Goal: Check status

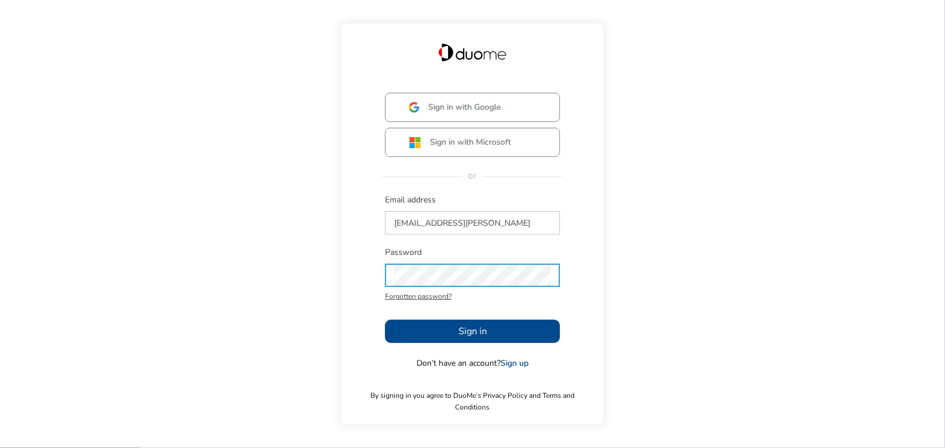
click at [408, 341] on button "Sign in" at bounding box center [472, 331] width 175 height 23
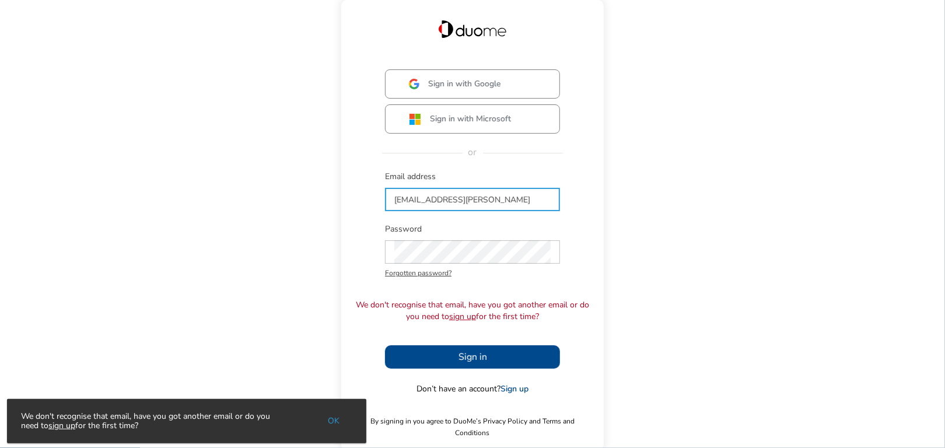
drag, startPoint x: 506, startPoint y: 203, endPoint x: 487, endPoint y: 207, distance: 19.1
click at [487, 207] on input "[EMAIL_ADDRESS][PERSON_NAME]" at bounding box center [472, 199] width 156 height 23
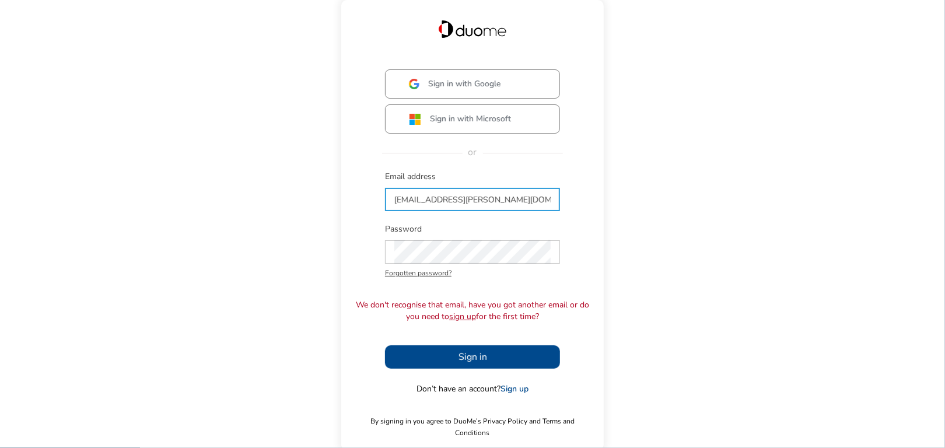
type input "[EMAIL_ADDRESS][PERSON_NAME][DOMAIN_NAME]"
click at [450, 360] on button "Sign in" at bounding box center [472, 356] width 175 height 23
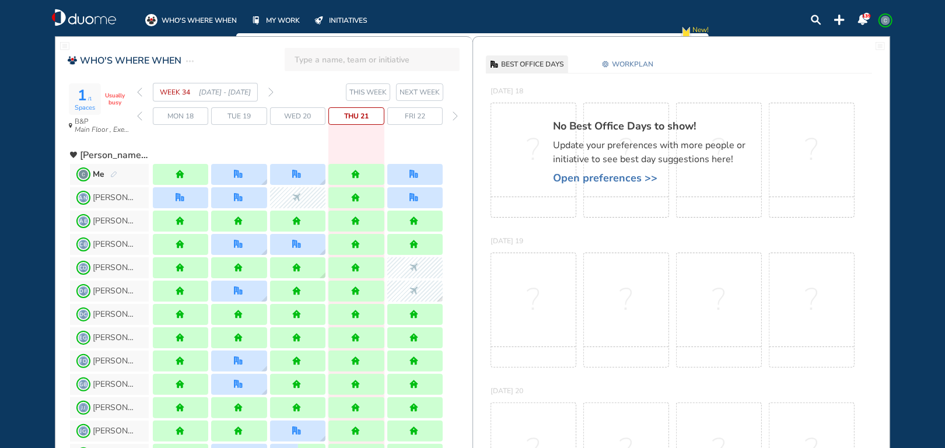
click at [356, 114] on span "Thu 21" at bounding box center [356, 116] width 24 height 12
click at [312, 59] on input "search" at bounding box center [375, 60] width 162 height 26
click at [328, 91] on span "[PERSON_NAME]" at bounding box center [340, 89] width 65 height 8
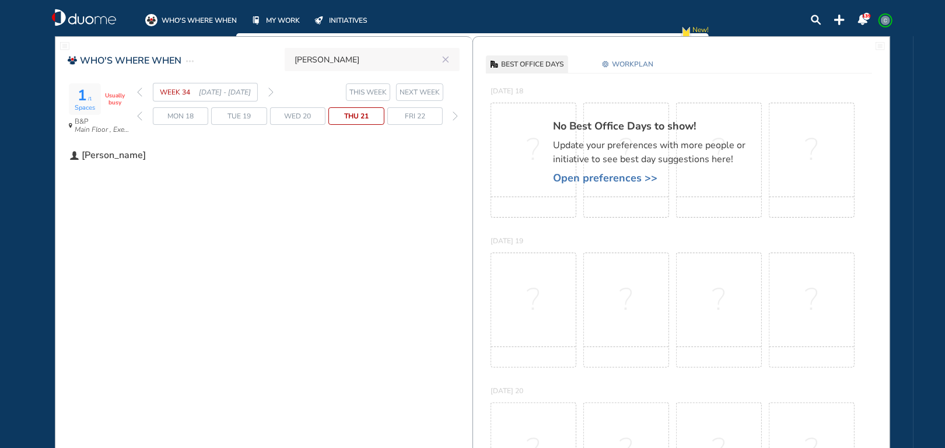
type input "[PERSON_NAME]"
click at [142, 94] on div "WEEK 34 [DATE] - [DATE]" at bounding box center [205, 92] width 136 height 19
click at [174, 91] on span "WEEK 34" at bounding box center [179, 92] width 39 height 12
click at [190, 92] on span "WEEK 34" at bounding box center [179, 92] width 39 height 12
click at [369, 92] on span "THIS WEEK" at bounding box center [367, 92] width 37 height 12
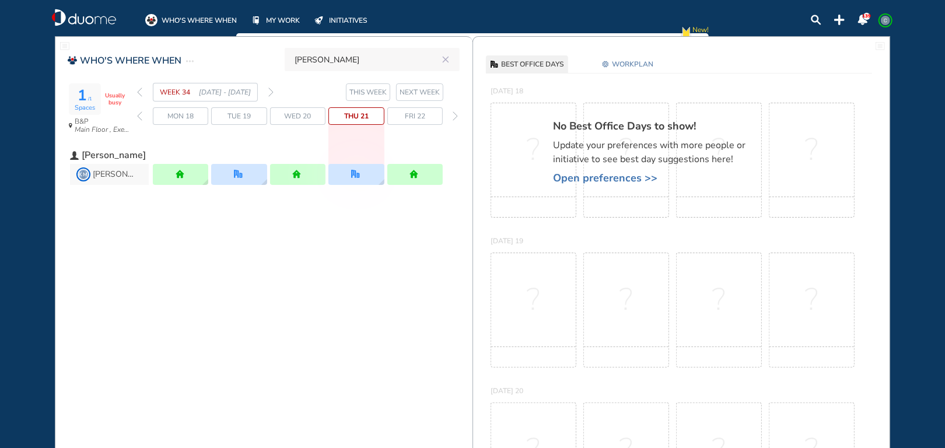
click at [140, 93] on img "back week" at bounding box center [139, 91] width 5 height 9
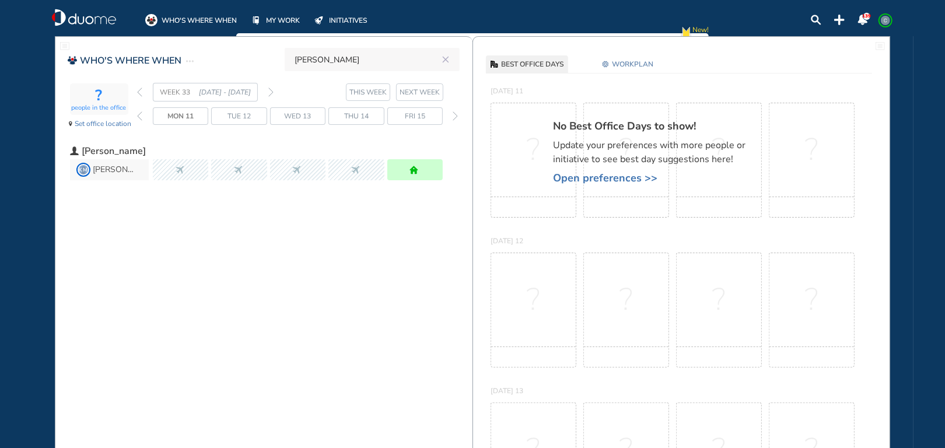
click at [139, 94] on img "back week" at bounding box center [139, 91] width 5 height 9
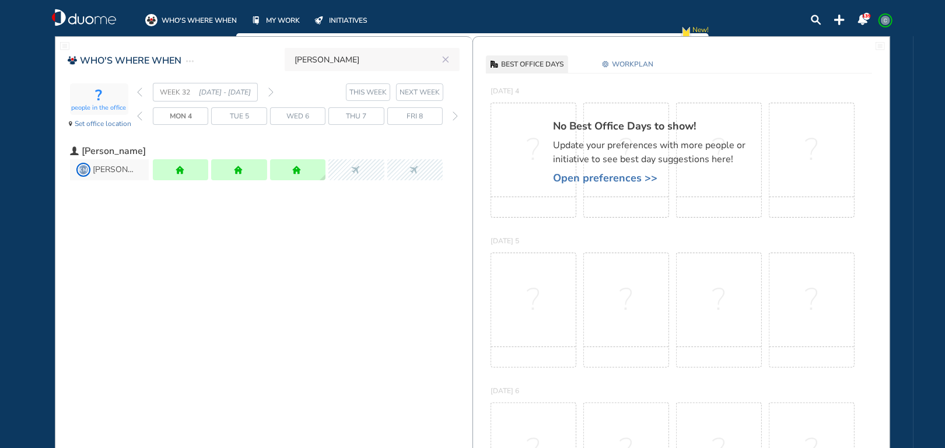
click at [139, 94] on img "back week" at bounding box center [139, 91] width 5 height 9
click at [271, 93] on img "forward week" at bounding box center [270, 91] width 5 height 9
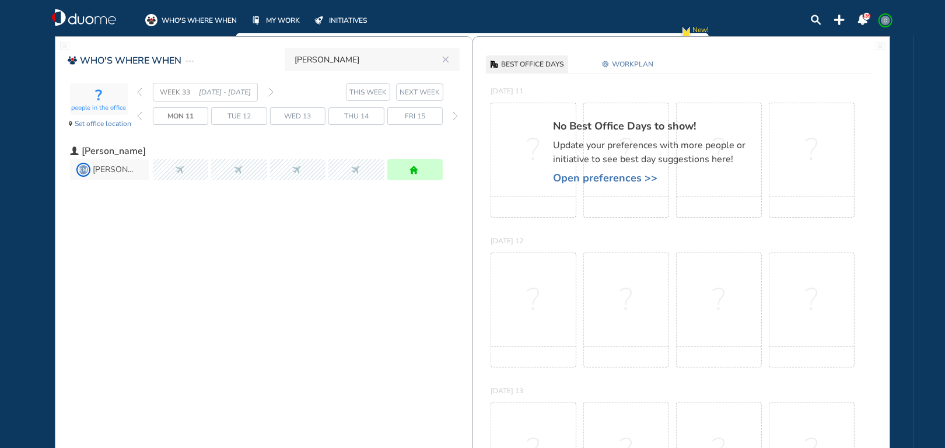
click at [271, 93] on img "forward week" at bounding box center [270, 91] width 5 height 9
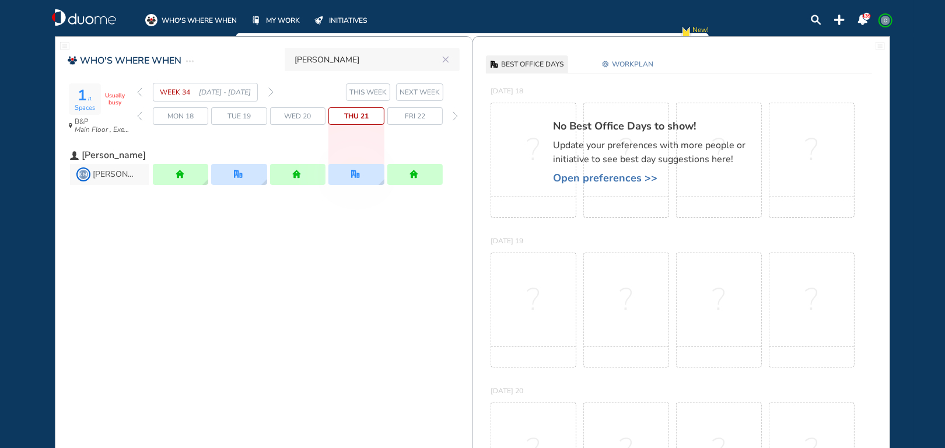
click at [271, 93] on img "forward week" at bounding box center [270, 91] width 5 height 9
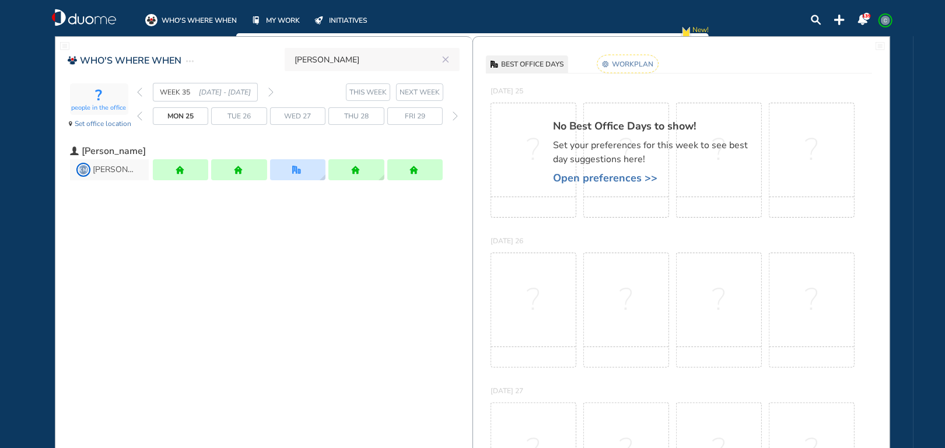
click at [271, 93] on img "forward week" at bounding box center [270, 91] width 5 height 9
click at [141, 93] on img "back week" at bounding box center [139, 91] width 5 height 9
click at [269, 94] on img "forward week" at bounding box center [270, 91] width 5 height 9
click at [140, 92] on img "back week" at bounding box center [139, 91] width 5 height 9
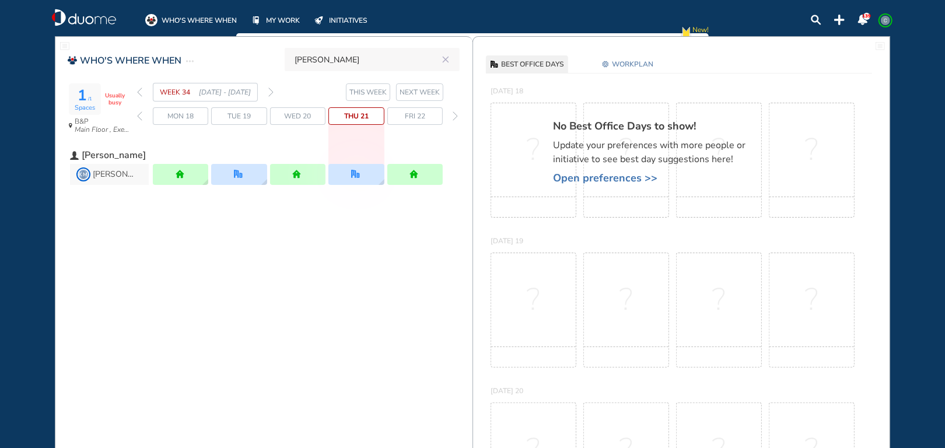
click at [140, 92] on img "back week" at bounding box center [139, 91] width 5 height 9
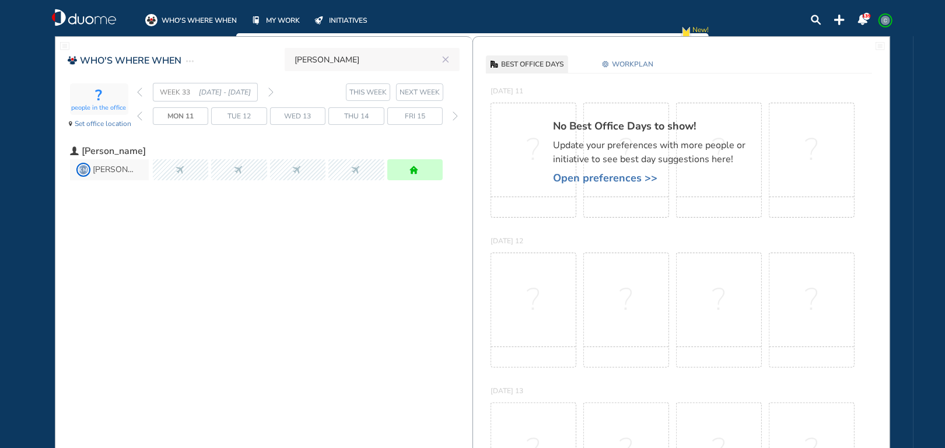
click at [270, 92] on img "forward week" at bounding box center [270, 91] width 5 height 9
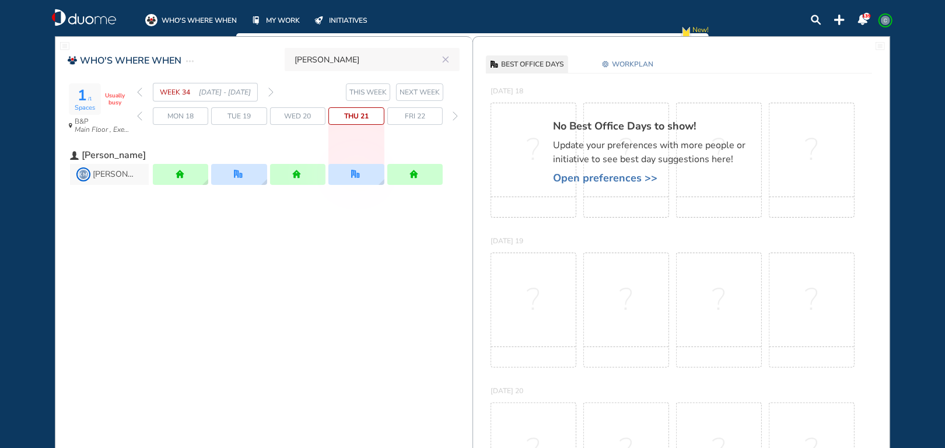
click at [270, 92] on img "forward week" at bounding box center [270, 91] width 5 height 9
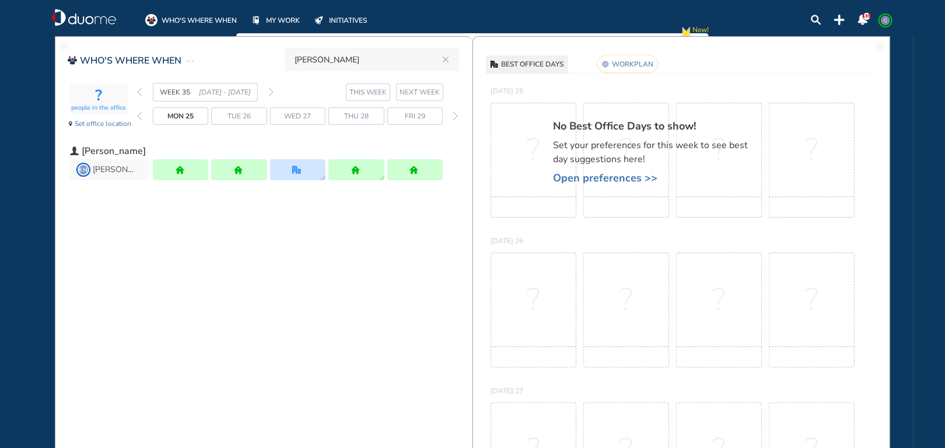
click at [270, 92] on img "forward week" at bounding box center [270, 91] width 5 height 9
click at [142, 94] on div "WEEK 36 [DATE] - [DATE]" at bounding box center [205, 92] width 136 height 19
click at [140, 94] on img "back week" at bounding box center [139, 91] width 5 height 9
click at [141, 94] on img "back week" at bounding box center [139, 91] width 5 height 9
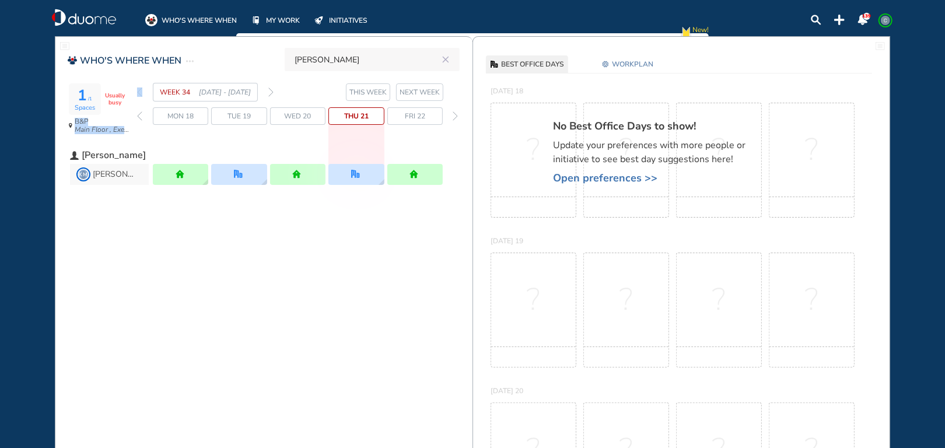
click at [141, 94] on img "back week" at bounding box center [139, 91] width 5 height 9
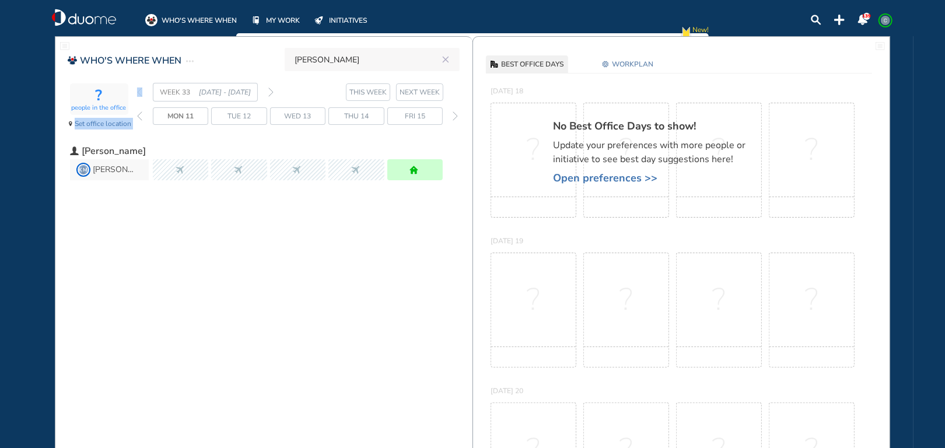
click at [141, 94] on img "back week" at bounding box center [139, 91] width 5 height 9
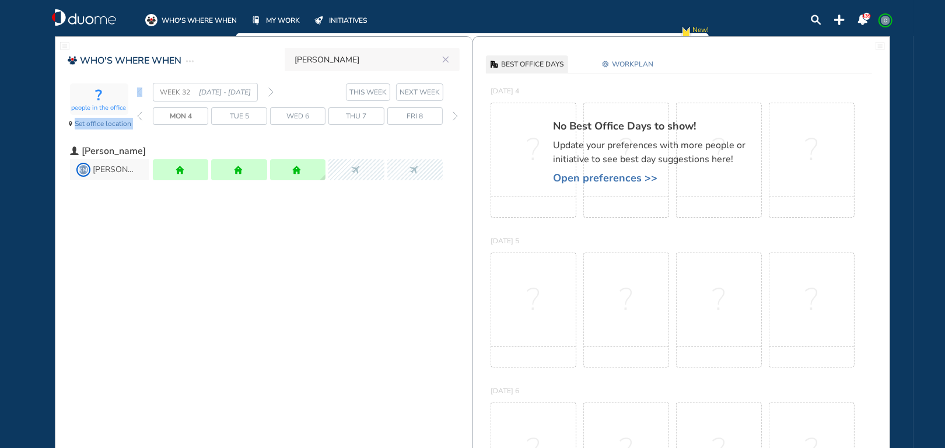
click at [141, 94] on img "back week" at bounding box center [139, 91] width 5 height 9
click at [270, 92] on img "forward week" at bounding box center [270, 91] width 5 height 9
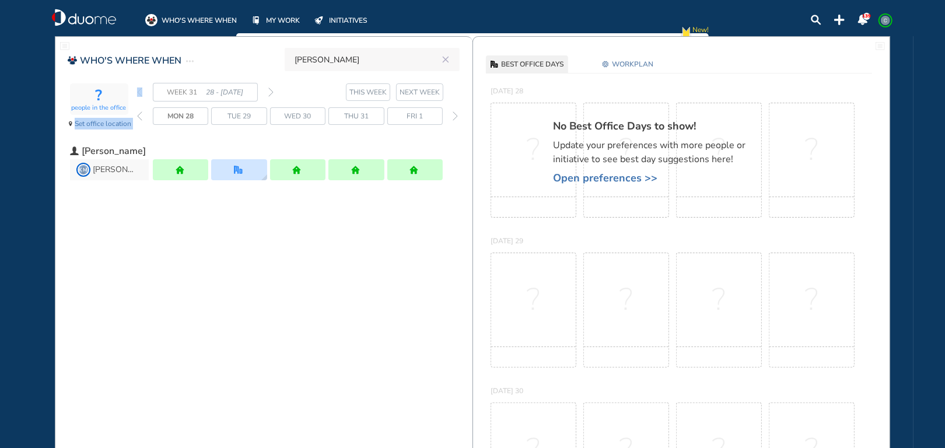
click at [269, 93] on img "forward week" at bounding box center [270, 91] width 5 height 9
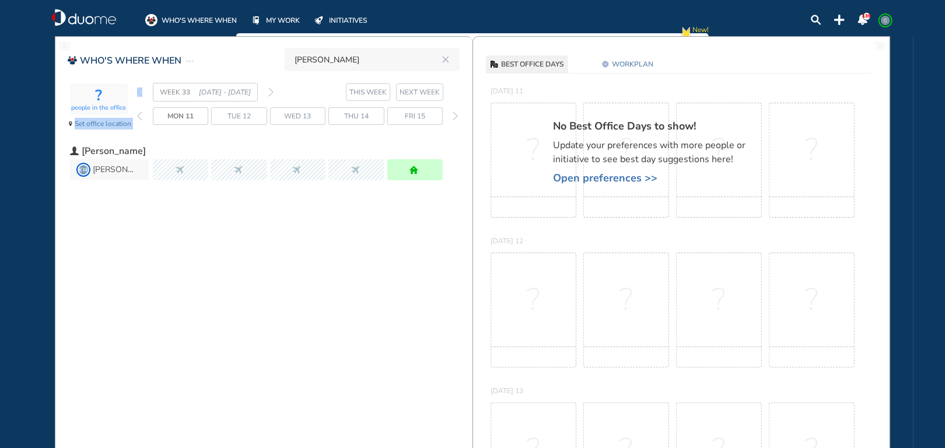
click at [269, 93] on img "forward week" at bounding box center [270, 91] width 5 height 9
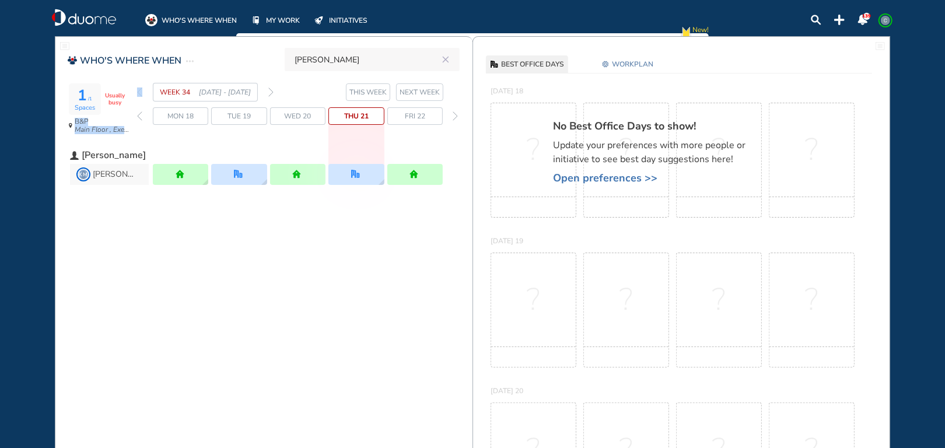
click at [269, 92] on img "forward week" at bounding box center [270, 91] width 5 height 9
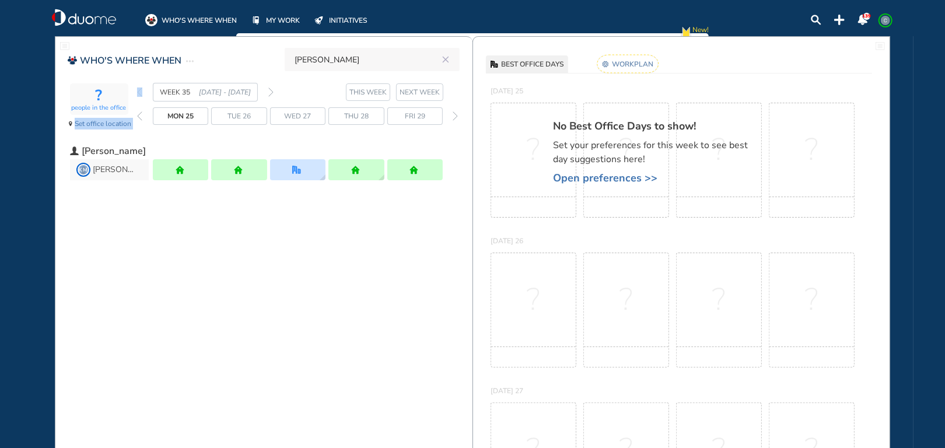
click at [269, 92] on img "forward week" at bounding box center [270, 91] width 5 height 9
click at [139, 93] on img "back week" at bounding box center [139, 91] width 5 height 9
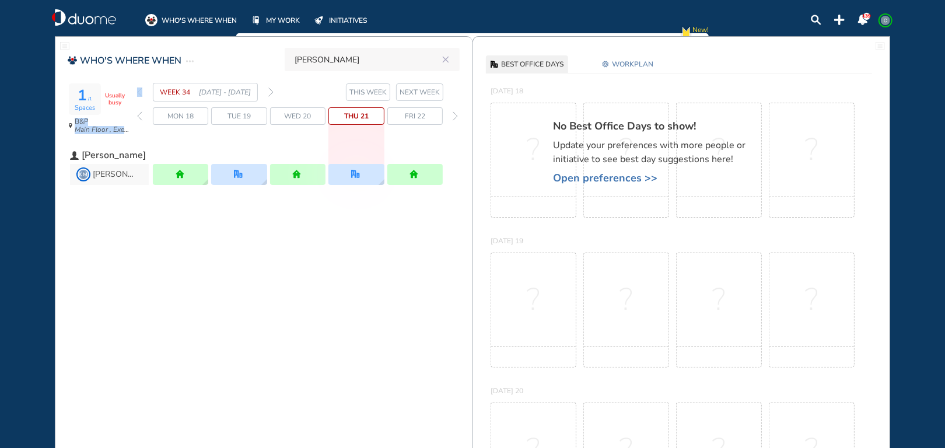
click at [139, 93] on img "back week" at bounding box center [139, 91] width 5 height 9
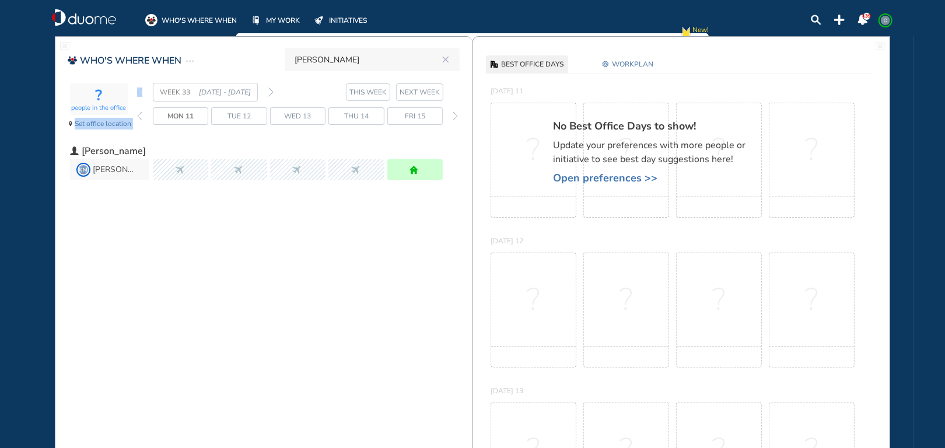
click at [139, 93] on img "back week" at bounding box center [139, 91] width 5 height 9
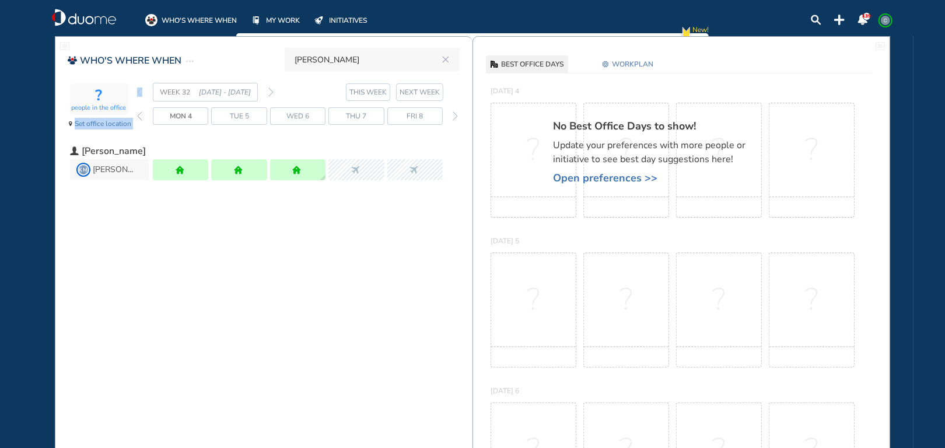
click at [271, 93] on img "forward week" at bounding box center [270, 91] width 5 height 9
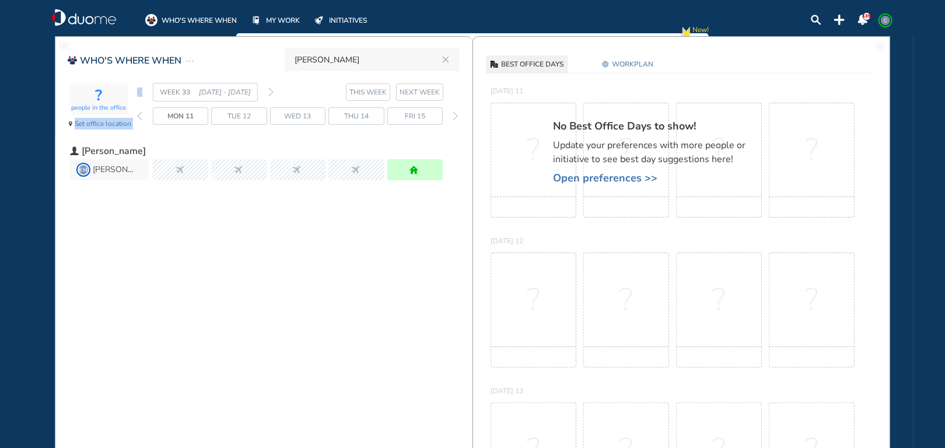
click at [271, 93] on img "forward week" at bounding box center [270, 91] width 5 height 9
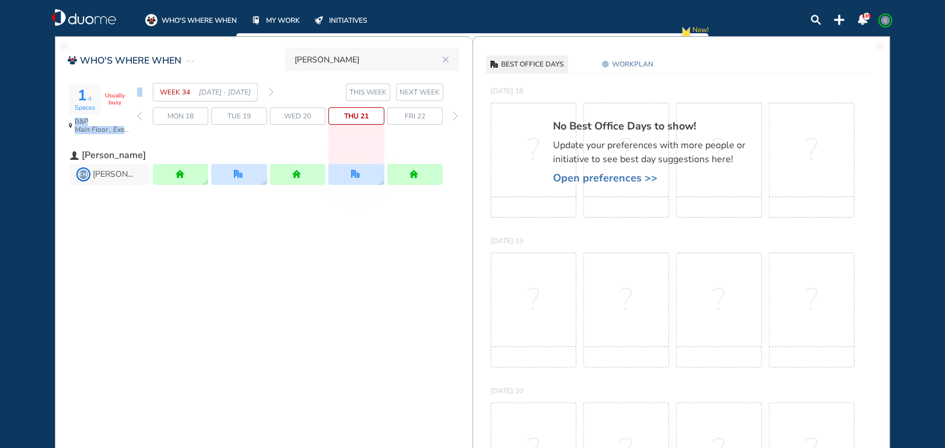
click at [271, 93] on img "forward week" at bounding box center [270, 91] width 5 height 9
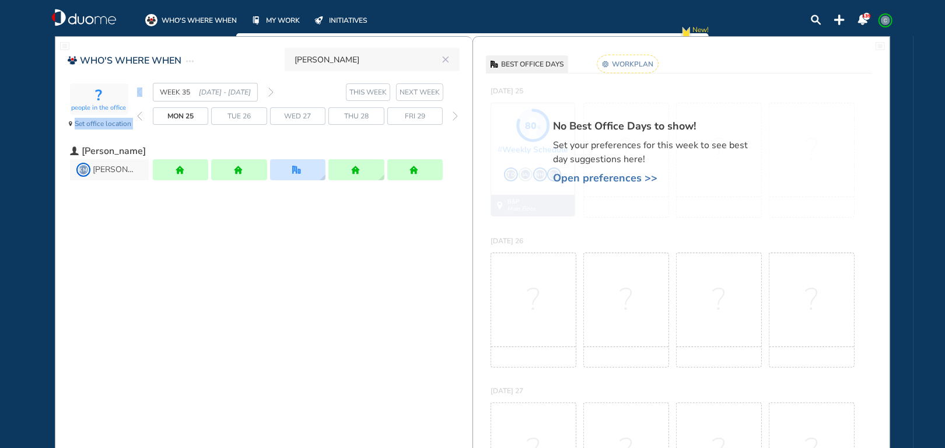
click at [271, 93] on img "forward week" at bounding box center [270, 91] width 5 height 9
click at [141, 94] on img "back week" at bounding box center [139, 91] width 5 height 9
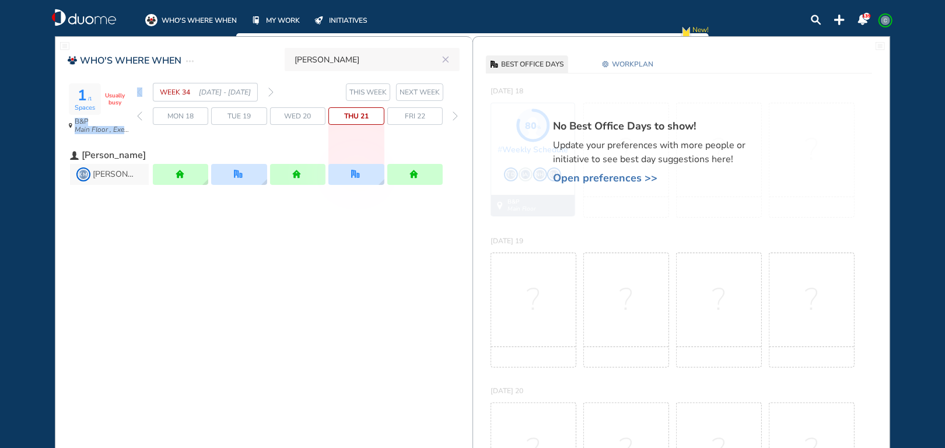
click at [141, 94] on img "back week" at bounding box center [139, 91] width 5 height 9
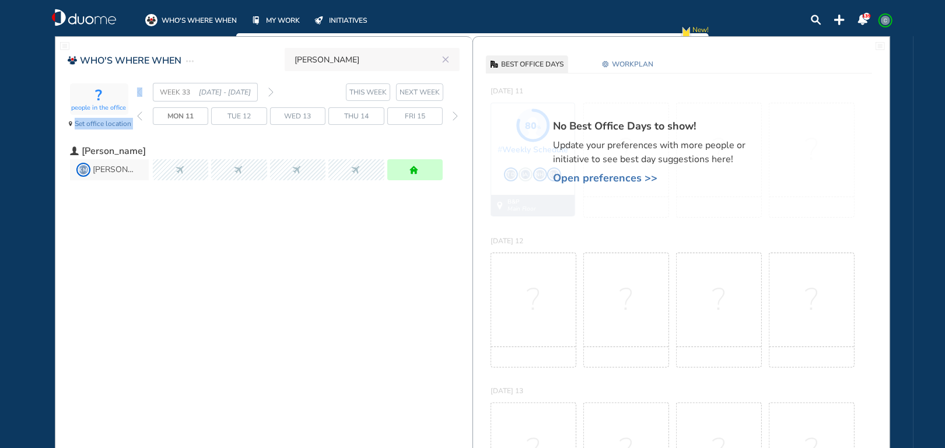
click at [141, 94] on img "back week" at bounding box center [139, 91] width 5 height 9
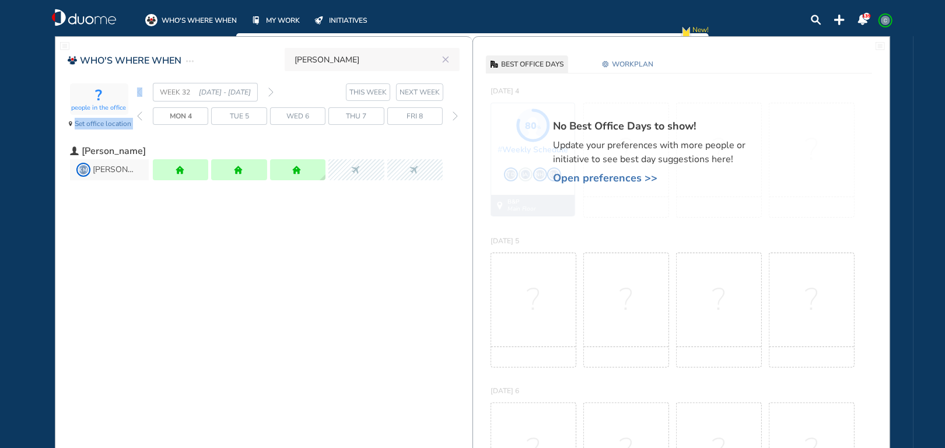
click at [141, 94] on img "back week" at bounding box center [139, 91] width 5 height 9
click at [268, 92] on img "forward week" at bounding box center [270, 91] width 5 height 9
click at [272, 90] on img "forward week" at bounding box center [270, 91] width 5 height 9
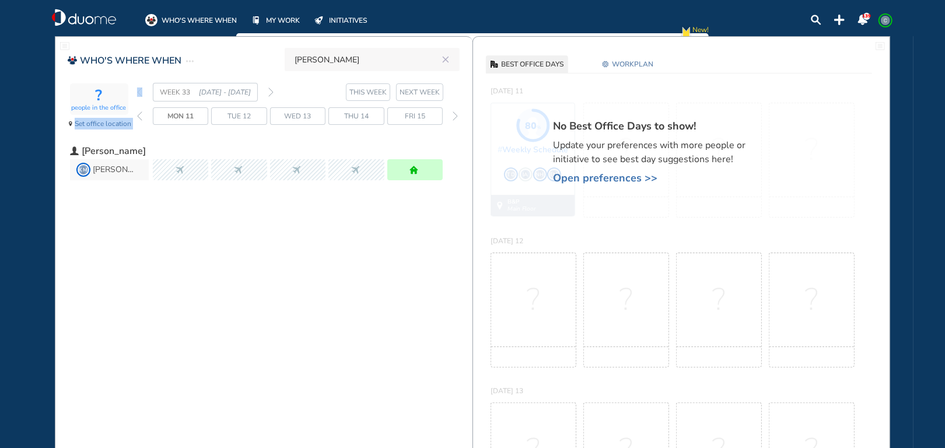
click at [272, 90] on img "forward week" at bounding box center [270, 91] width 5 height 9
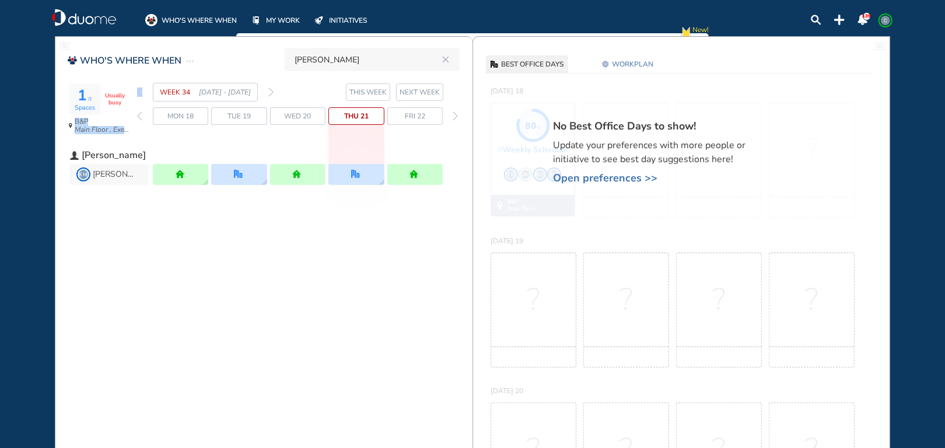
click at [272, 90] on img "forward week" at bounding box center [270, 91] width 5 height 9
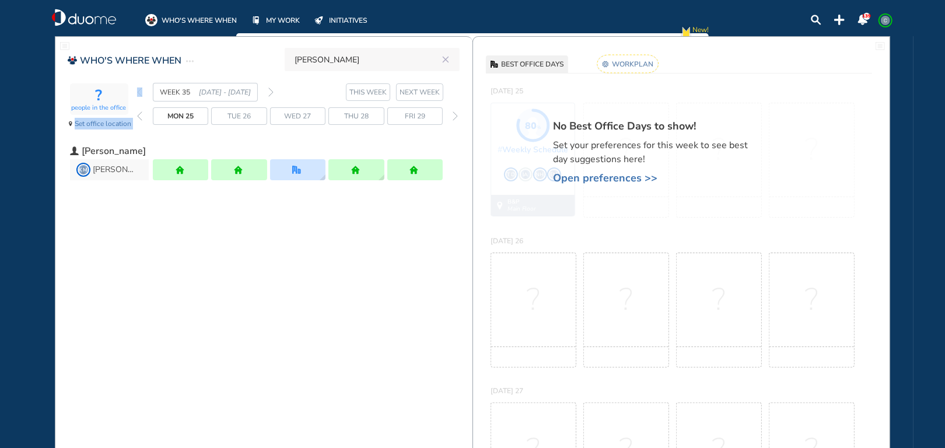
click at [139, 93] on img "back week" at bounding box center [139, 91] width 5 height 9
